Goal: Check status: Check status

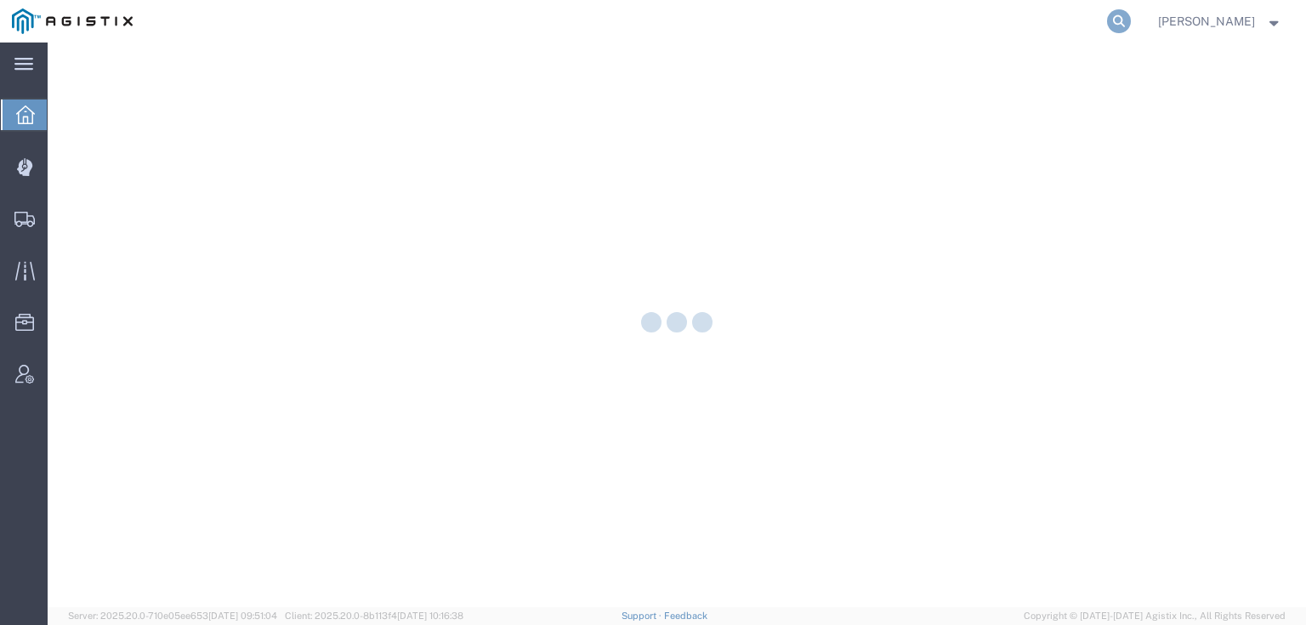
click at [1131, 19] on icon at bounding box center [1119, 21] width 24 height 24
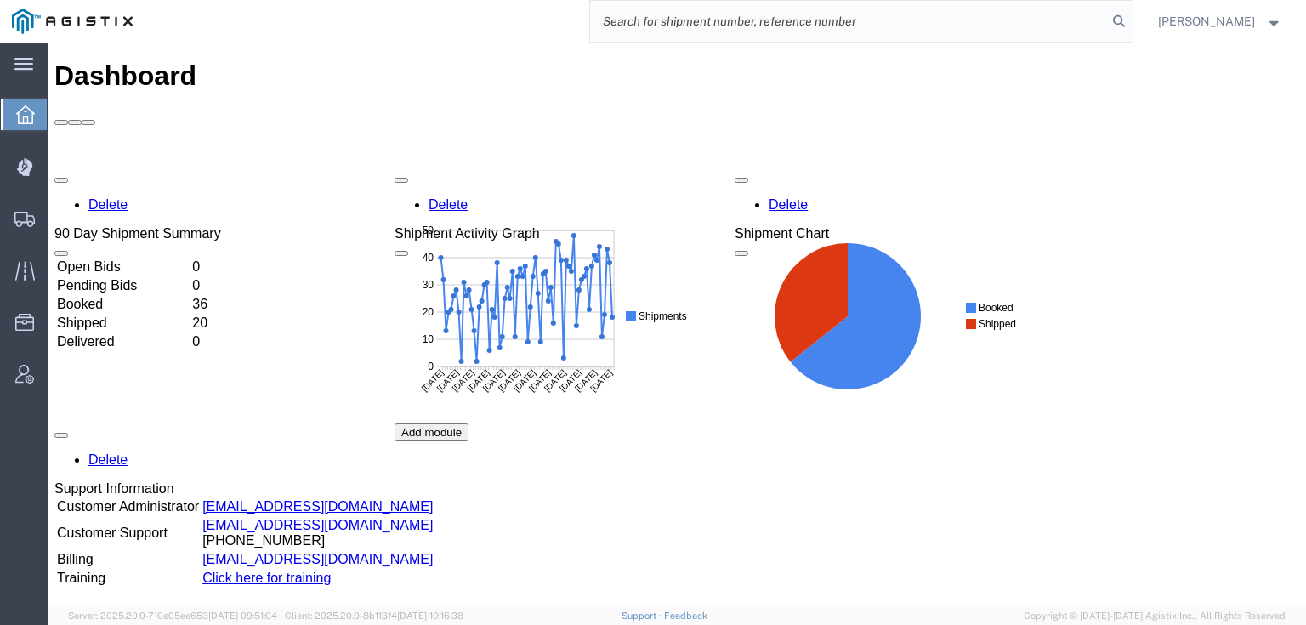
paste input "56461237"
type input "56461237"
click at [1131, 20] on icon at bounding box center [1119, 21] width 24 height 24
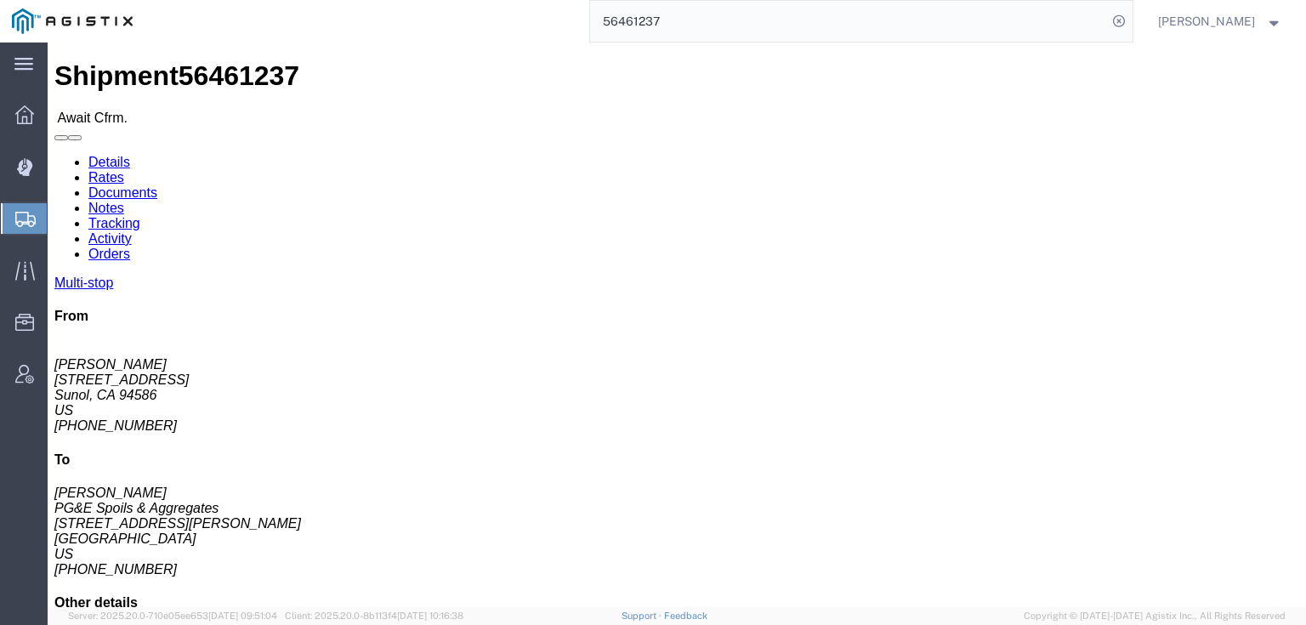
click link "Documents"
